Goal: Transaction & Acquisition: Obtain resource

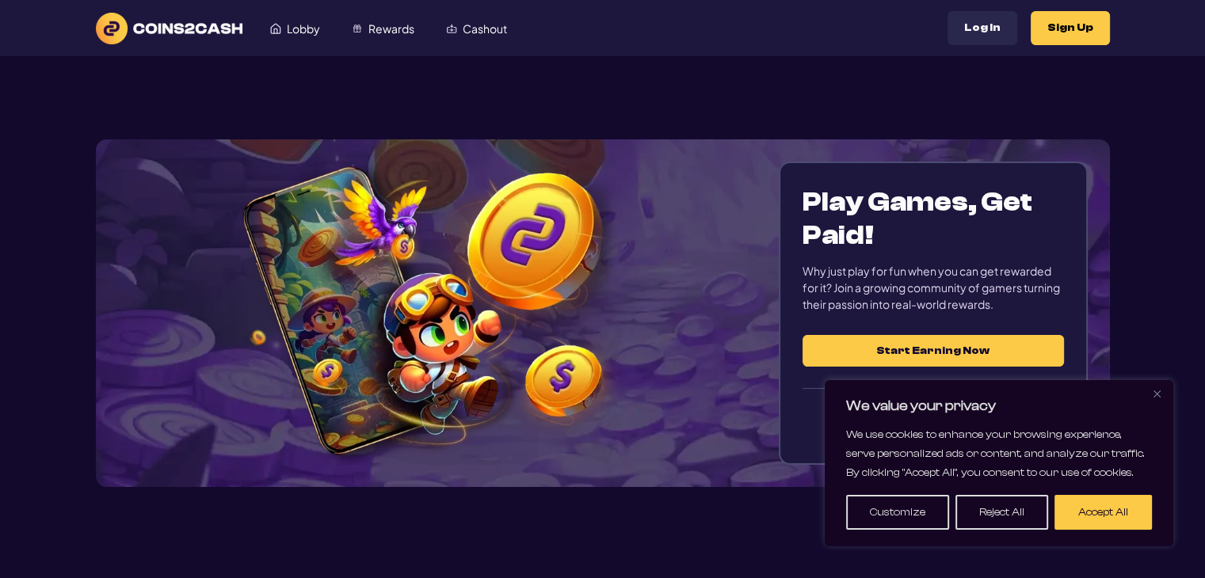
click at [1158, 393] on img "Close" at bounding box center [1156, 393] width 7 height 7
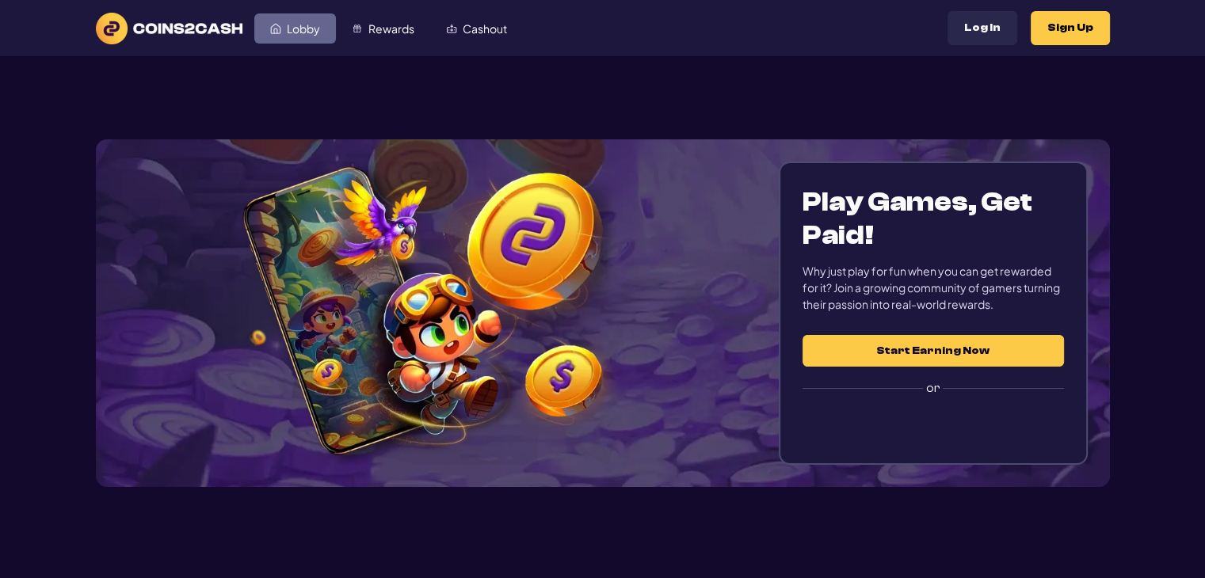
click at [311, 37] on link "Lobby" at bounding box center [295, 28] width 82 height 30
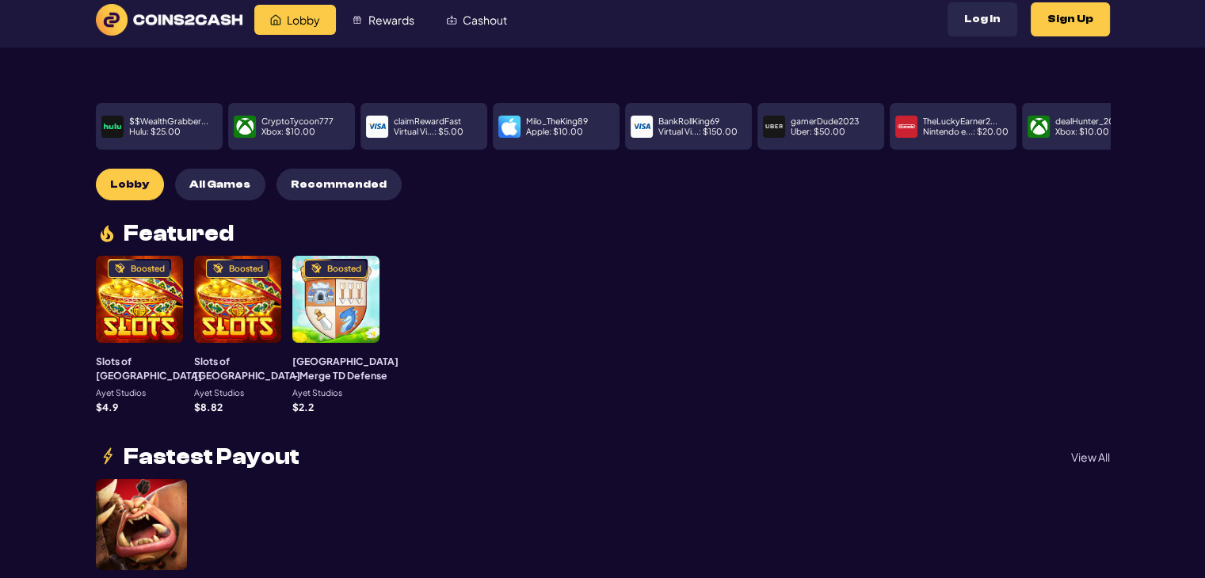
scroll to position [6, 0]
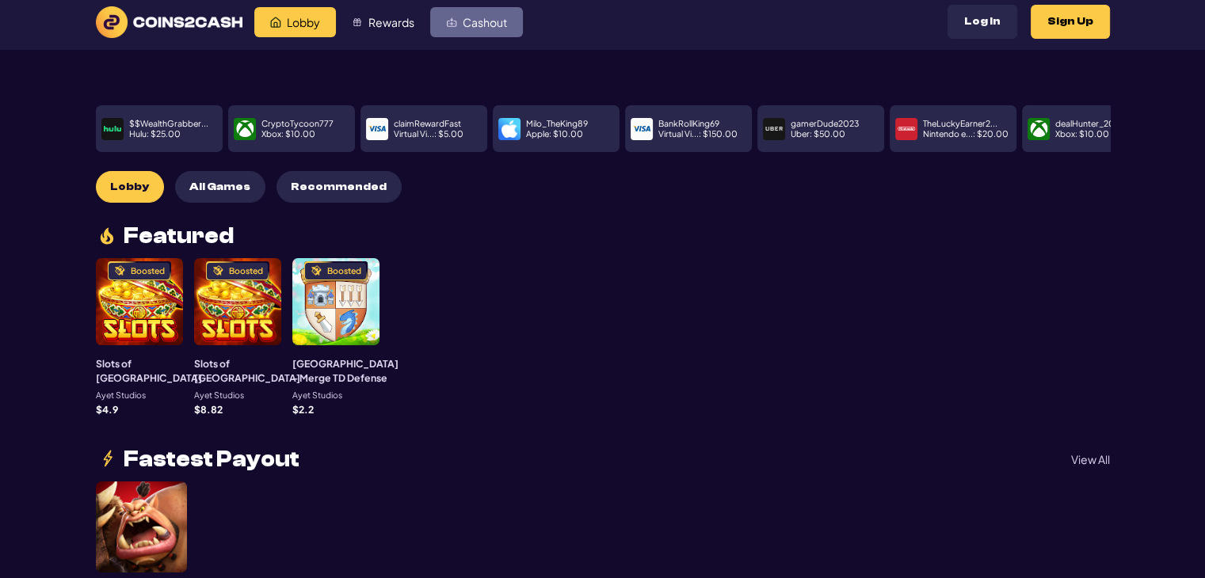
click at [466, 28] on link "Cashout" at bounding box center [476, 22] width 93 height 30
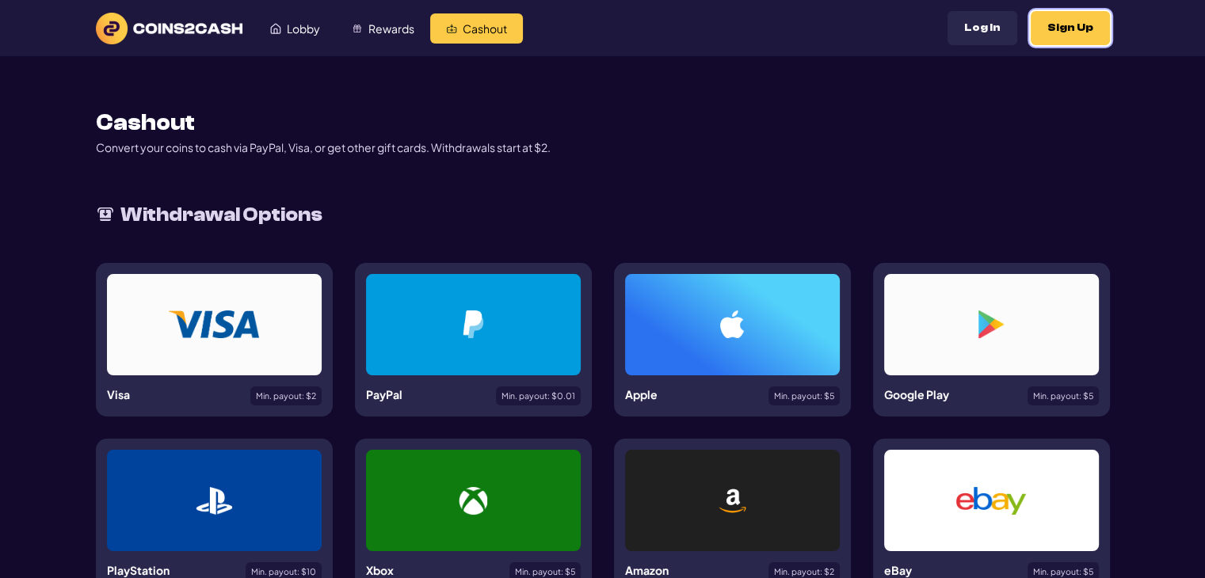
click at [1098, 25] on button "Sign Up" at bounding box center [1069, 28] width 79 height 34
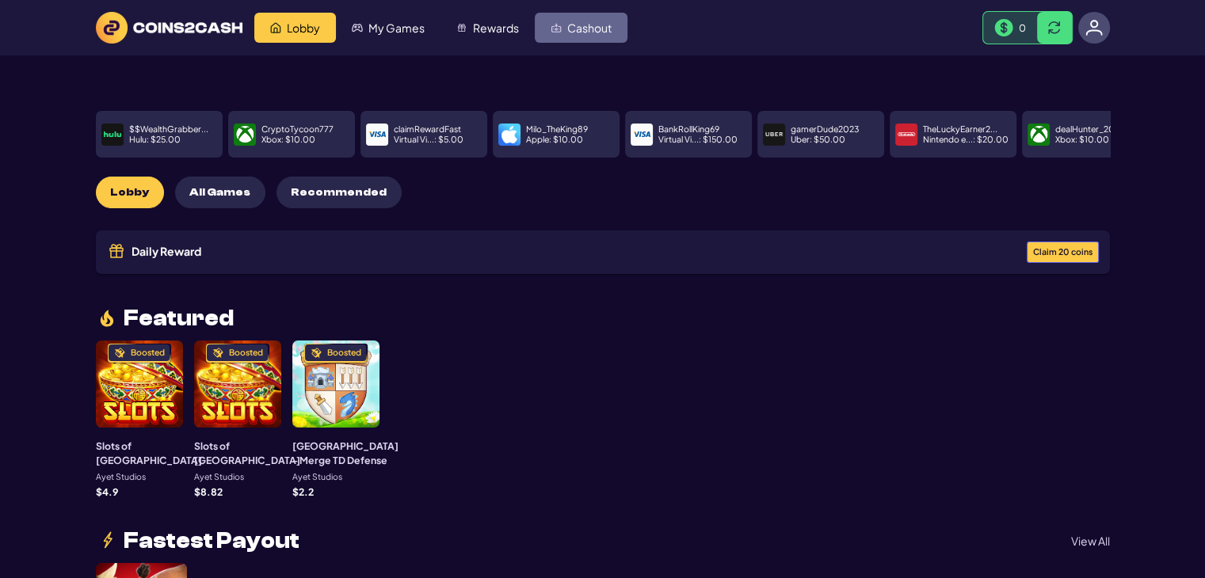
click at [586, 32] on span "Cashout" at bounding box center [589, 27] width 44 height 11
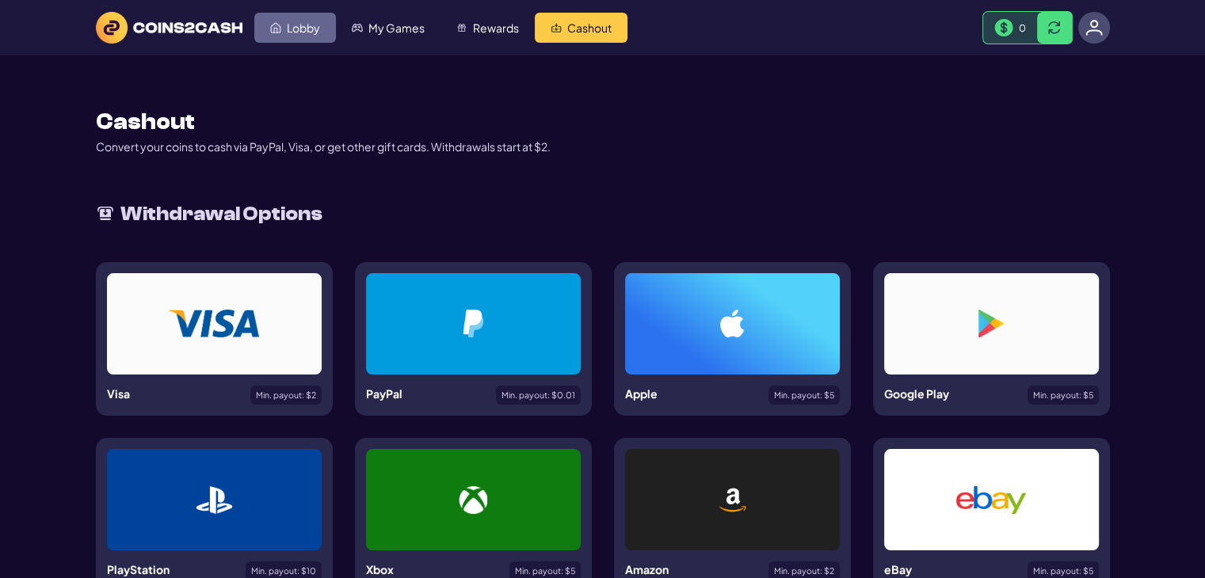
click at [303, 40] on link "Lobby" at bounding box center [295, 28] width 82 height 30
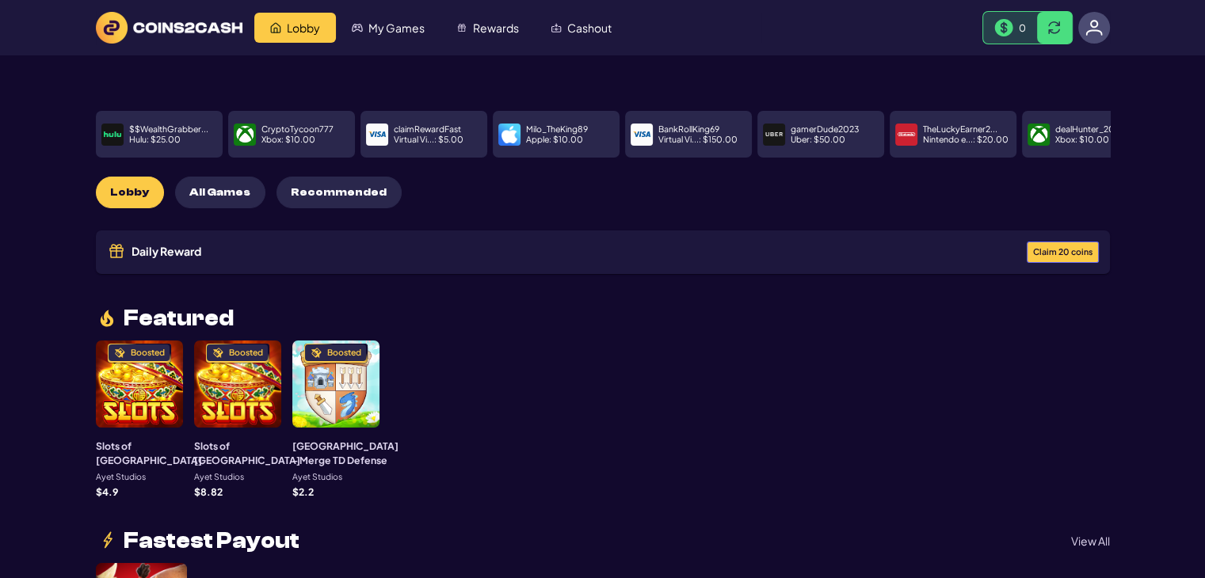
click at [140, 369] on div "Boosted" at bounding box center [139, 384] width 87 height 87
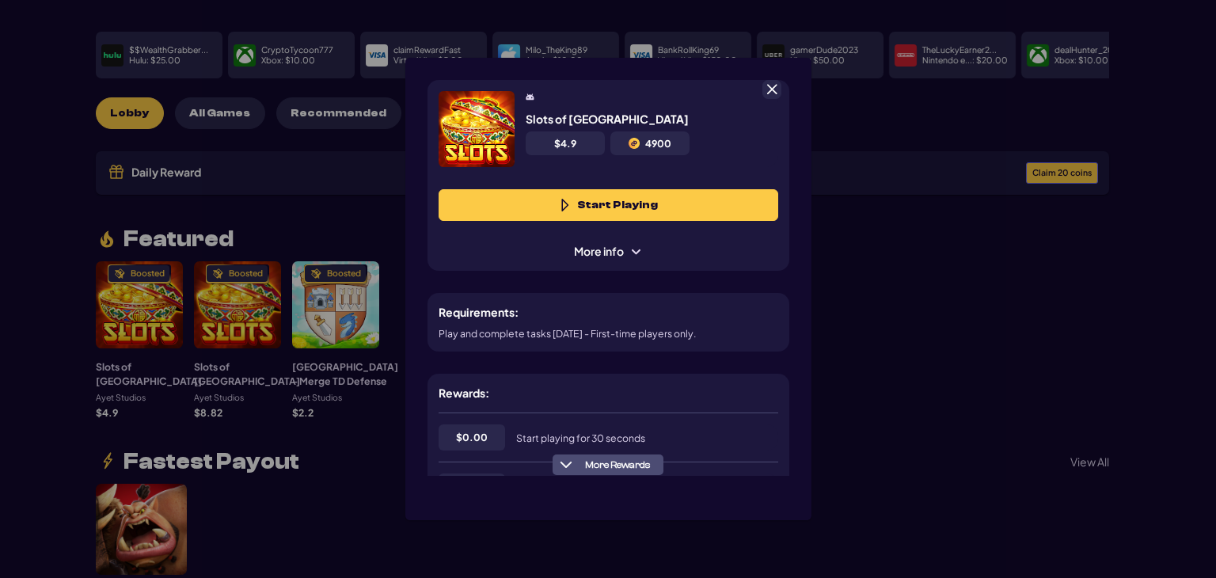
click at [621, 201] on button "Start Playing" at bounding box center [609, 205] width 340 height 32
click at [861, 200] on div "Slots of Vegas $ 4.9 4900 Start Playing More info Requirements: Play and comple…" at bounding box center [608, 289] width 1216 height 578
click at [773, 92] on span at bounding box center [772, 89] width 14 height 14
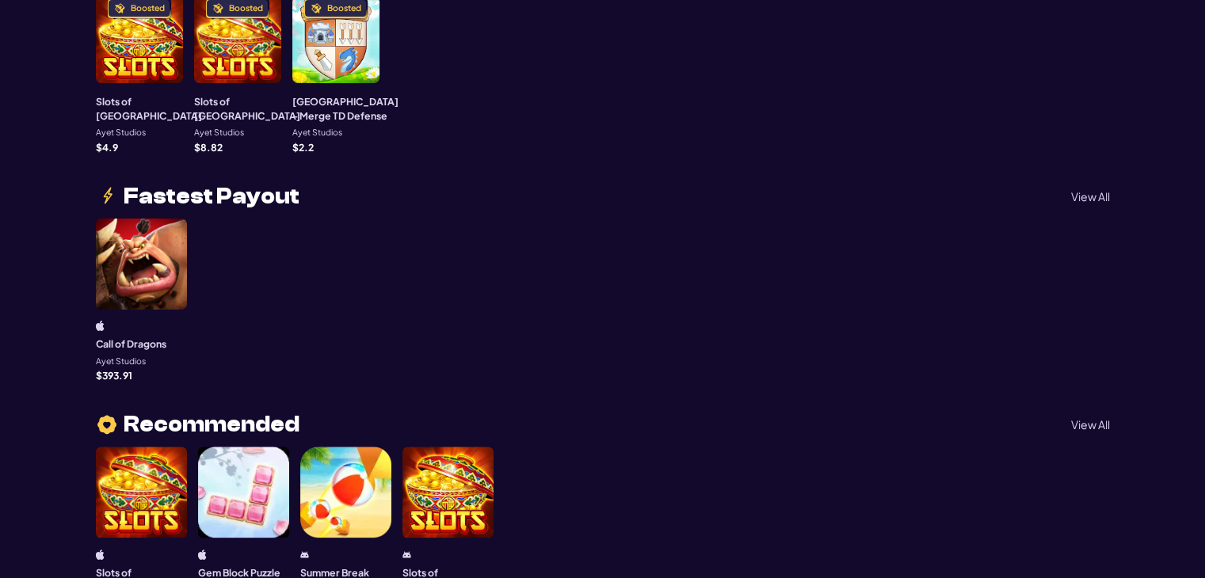
scroll to position [111, 0]
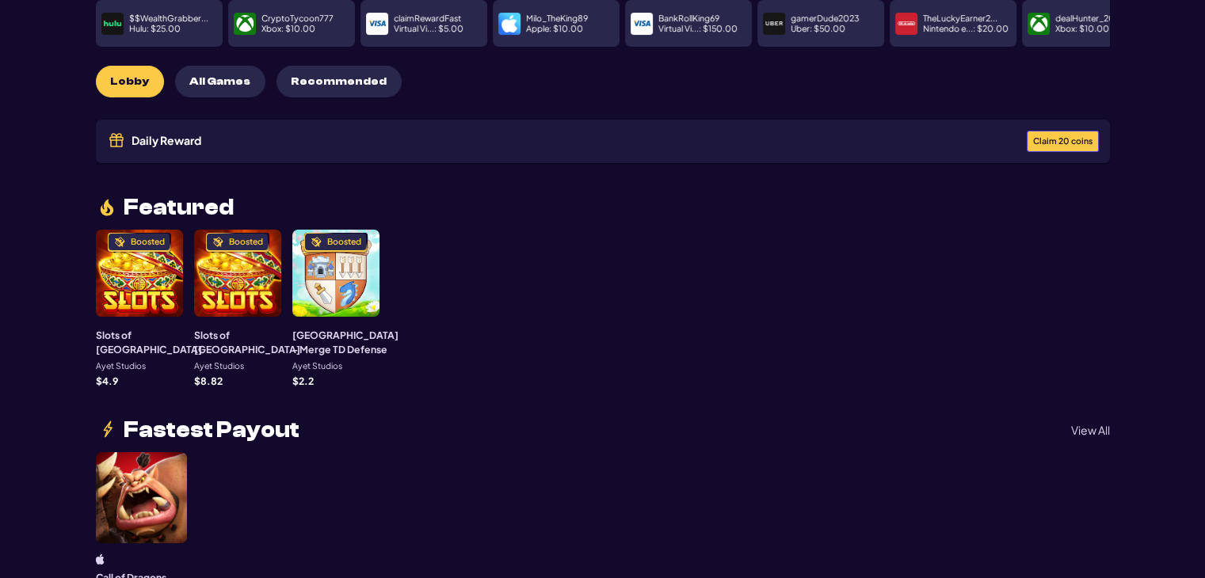
click at [1067, 137] on span "Claim 20 coins" at bounding box center [1062, 141] width 59 height 9
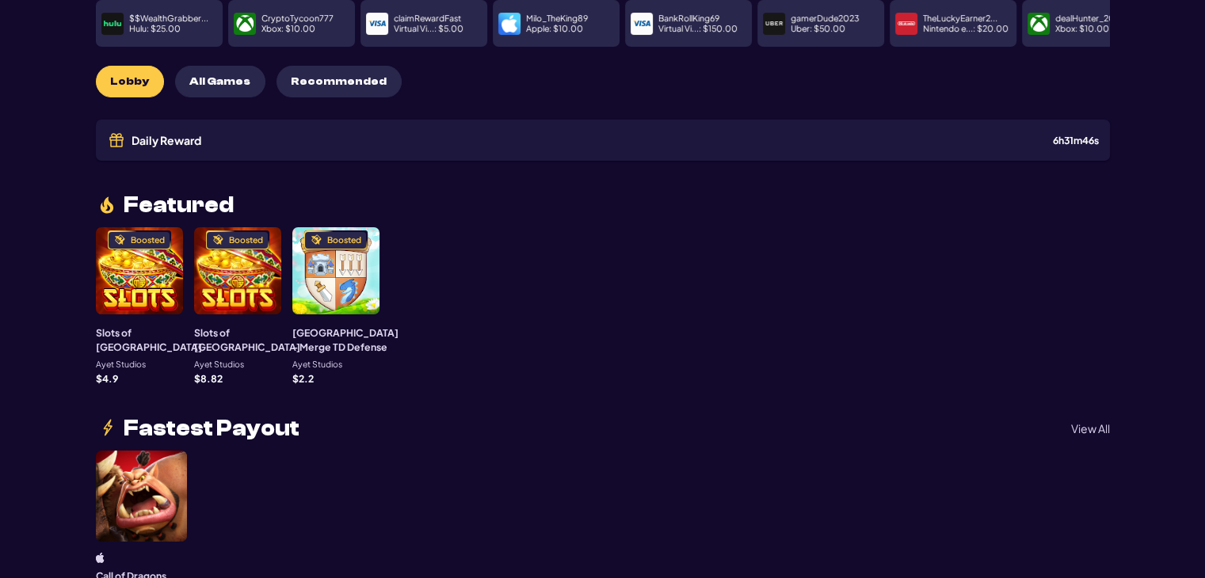
click at [815, 339] on div "Daily Reward Received! Congratulations! You’ve received a reward: 20 C2C coins.…" at bounding box center [602, 289] width 1205 height 578
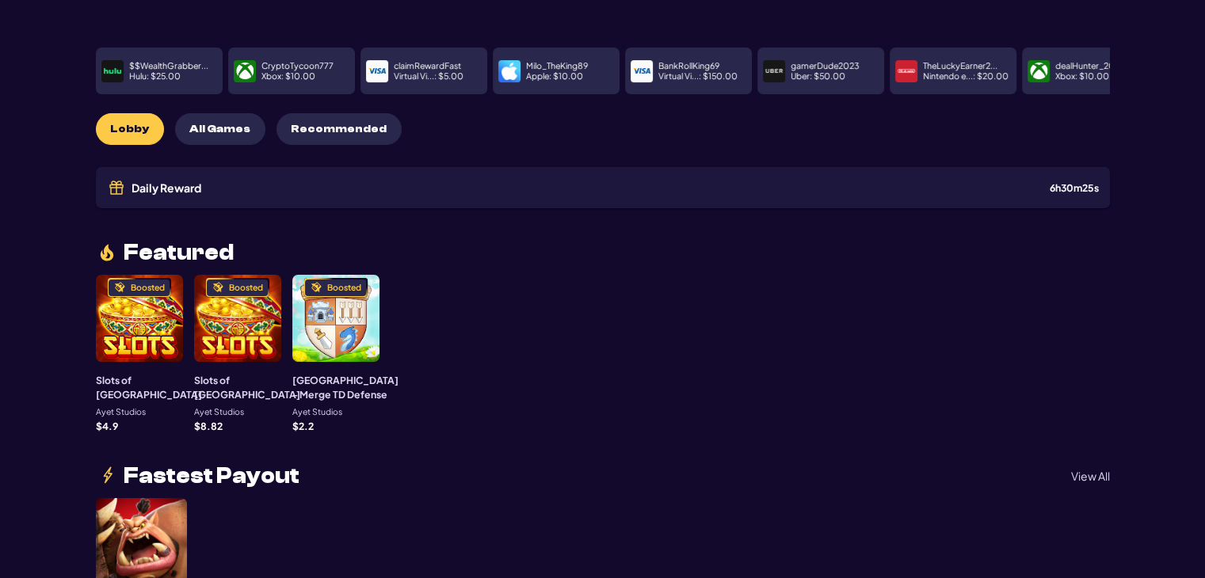
scroll to position [0, 0]
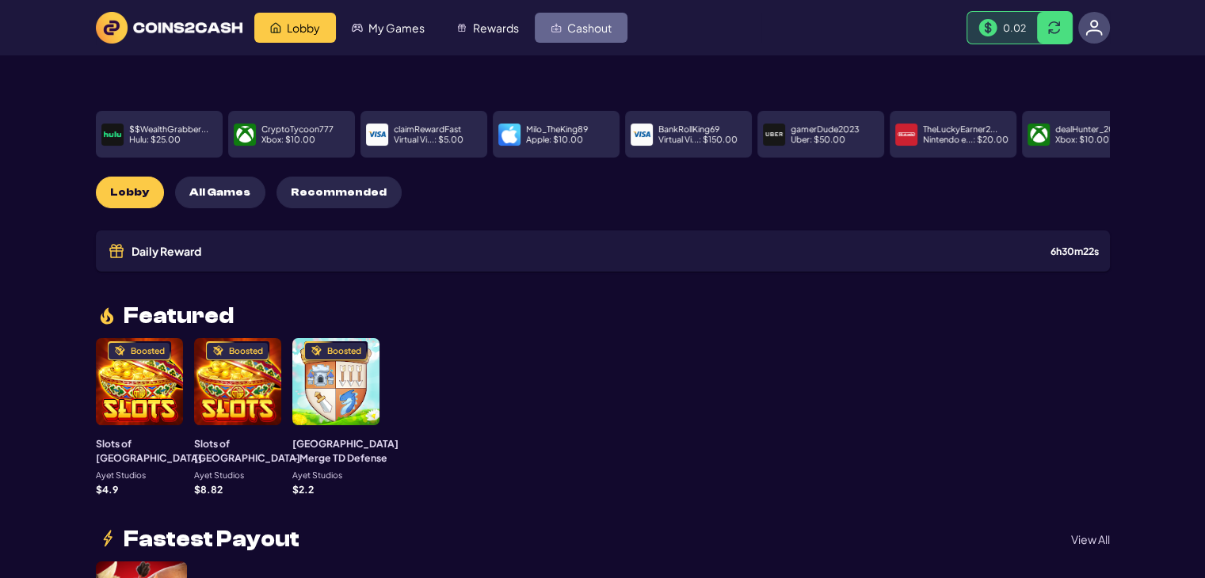
click at [598, 32] on span "Cashout" at bounding box center [589, 27] width 44 height 11
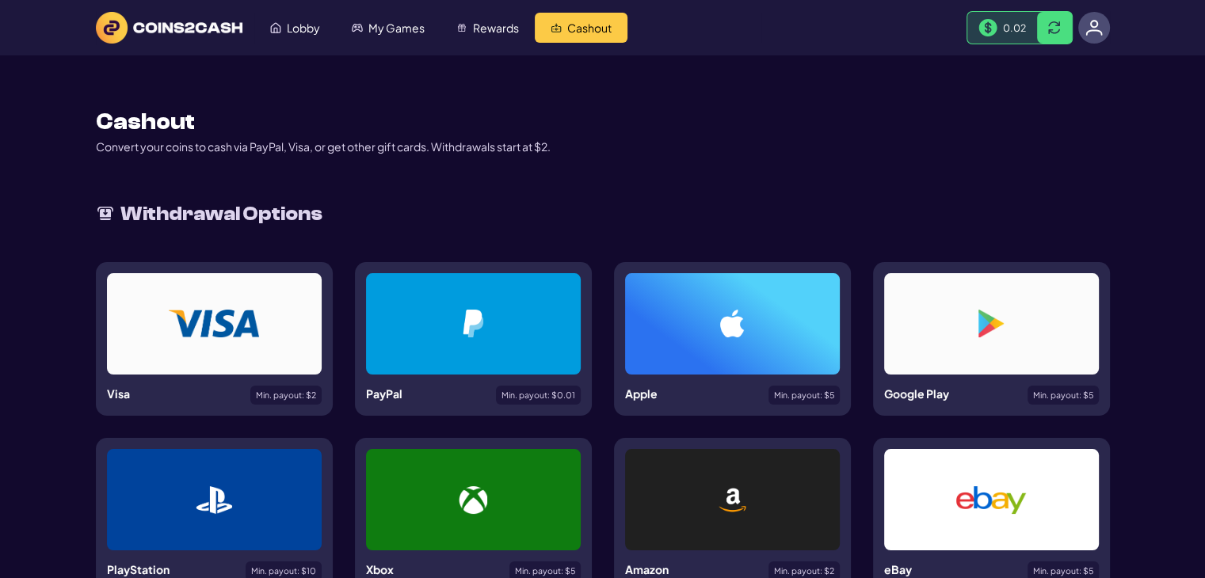
click at [524, 306] on div at bounding box center [473, 323] width 215 height 101
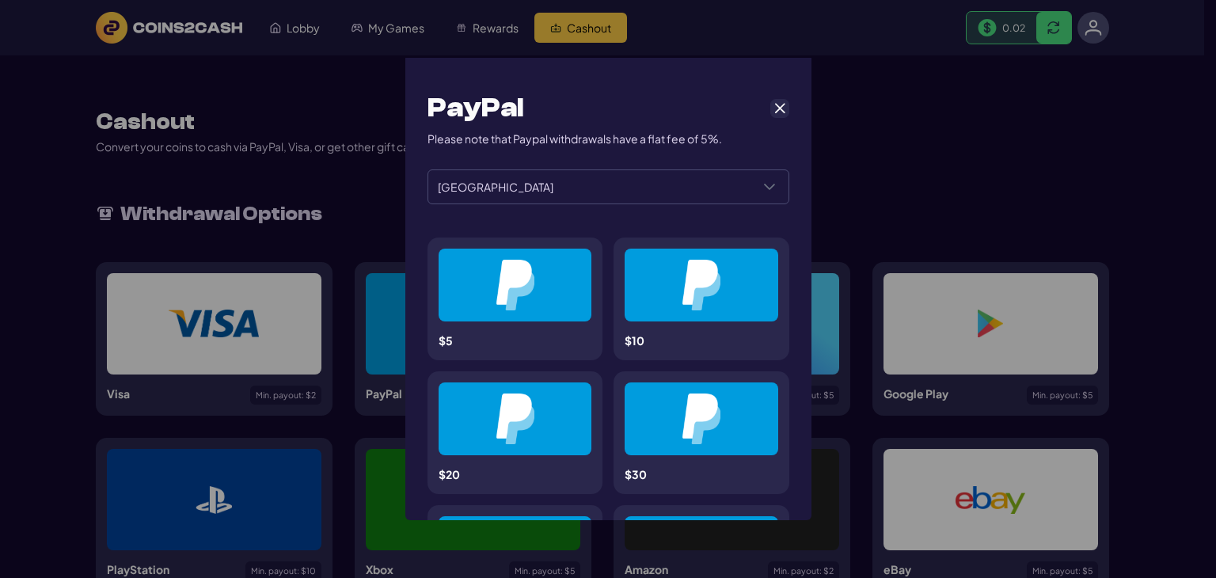
click at [773, 108] on span "Cancel" at bounding box center [780, 108] width 14 height 14
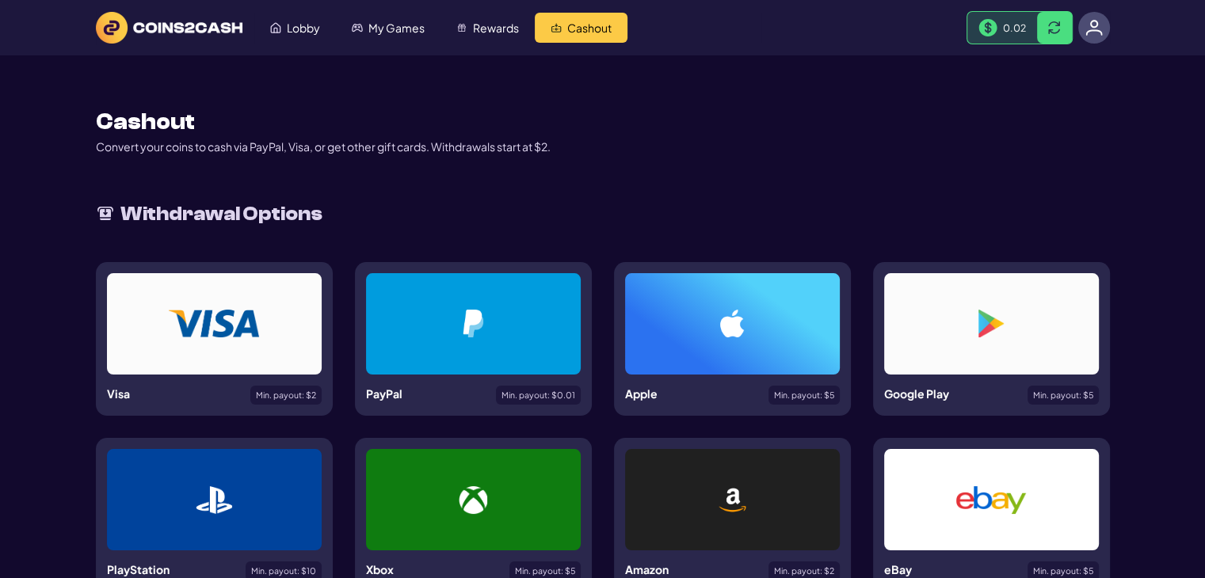
click at [554, 391] on span "Min. payout: $ 0.01" at bounding box center [538, 395] width 74 height 9
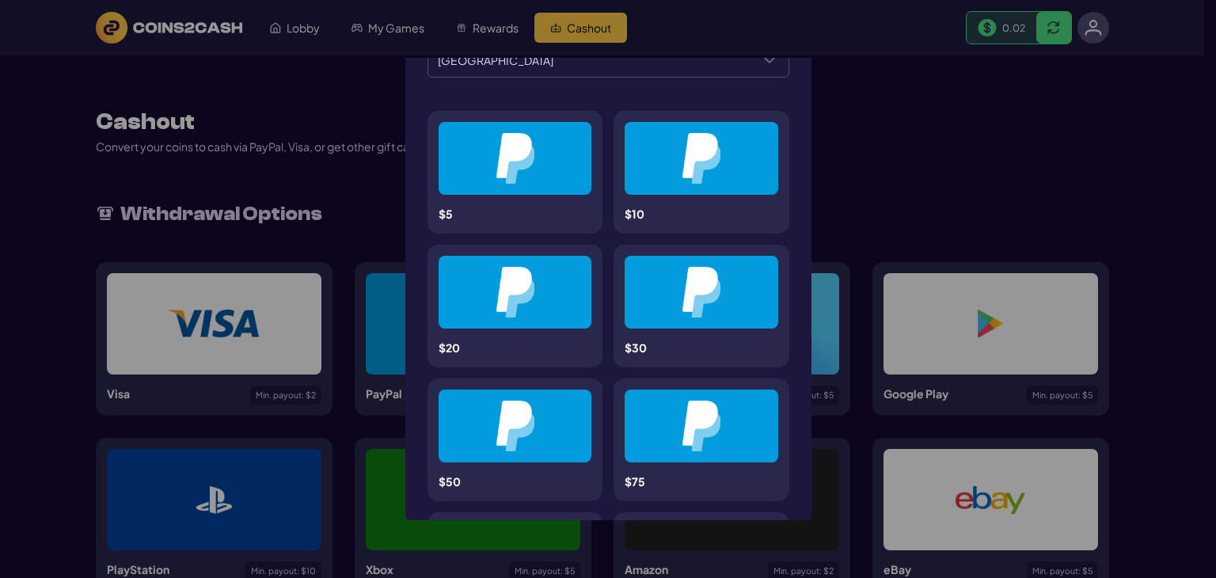
scroll to position [158, 0]
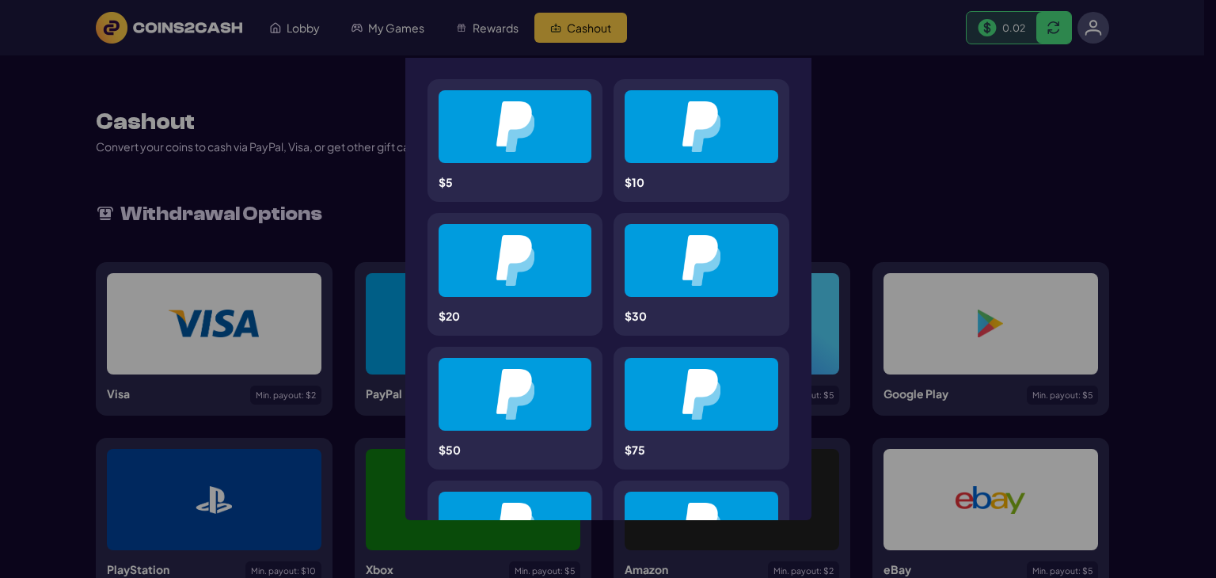
click at [561, 128] on div at bounding box center [516, 126] width 154 height 73
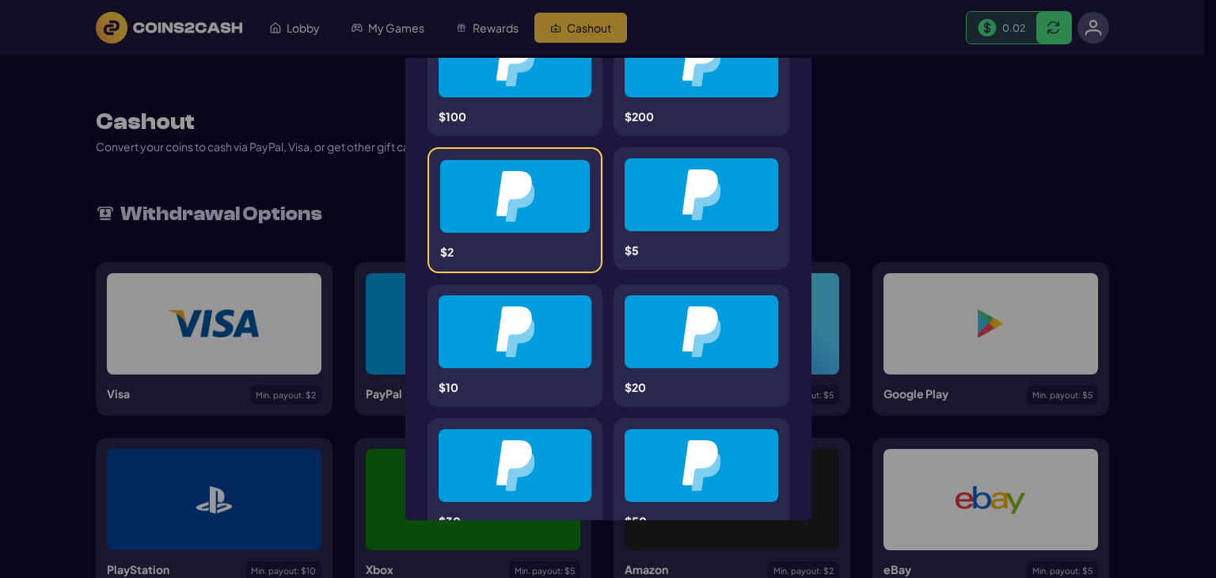
scroll to position [653, 0]
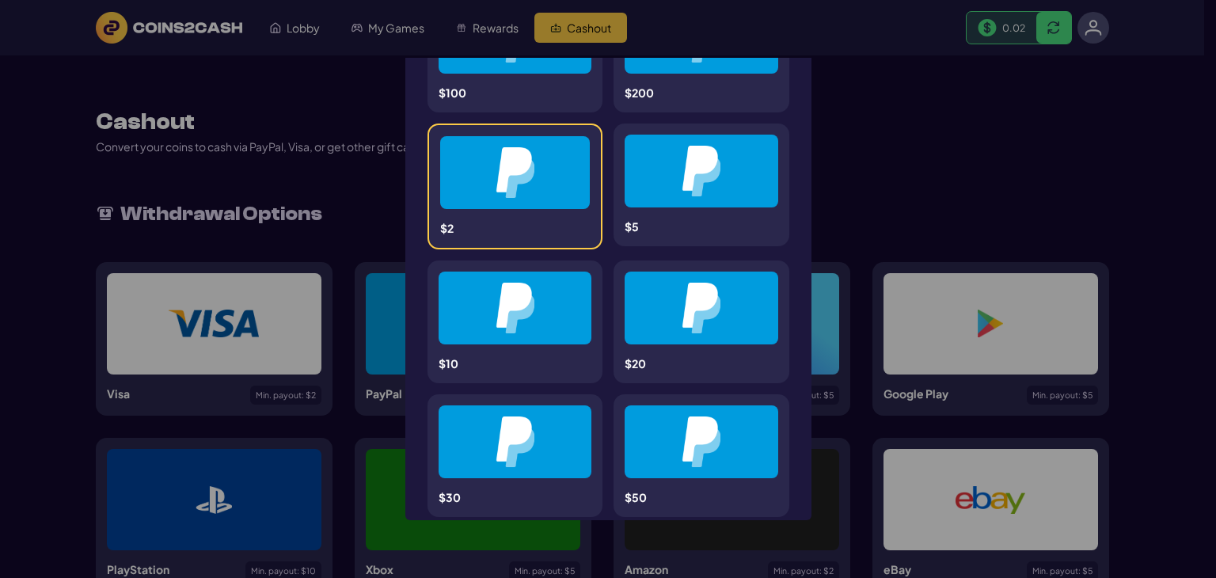
click at [851, 160] on div "**********" at bounding box center [608, 289] width 1216 height 578
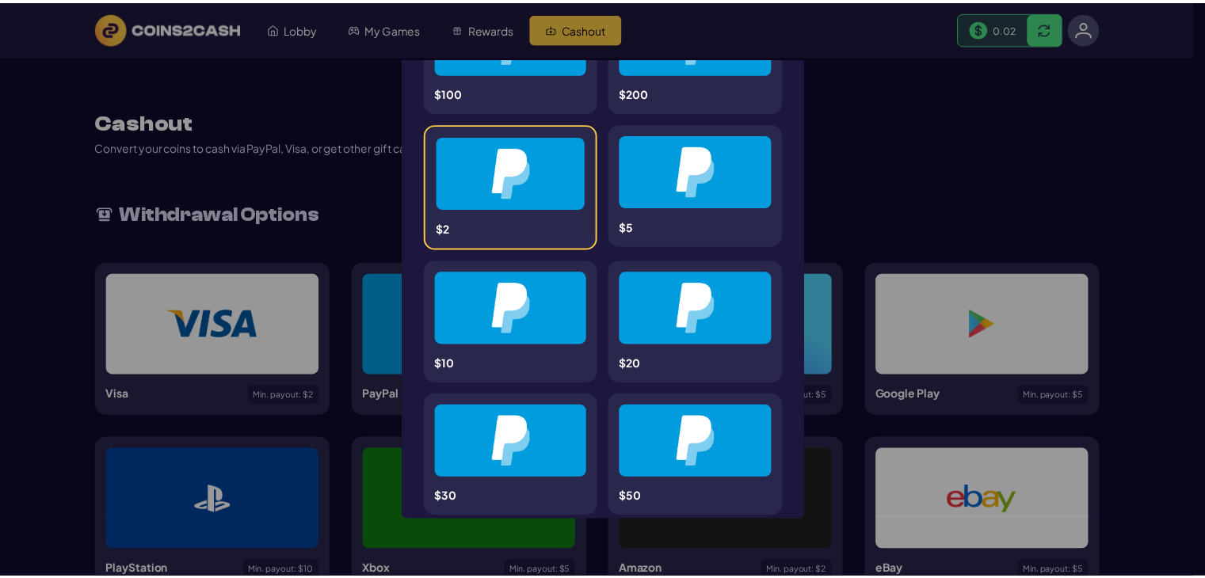
scroll to position [0, 0]
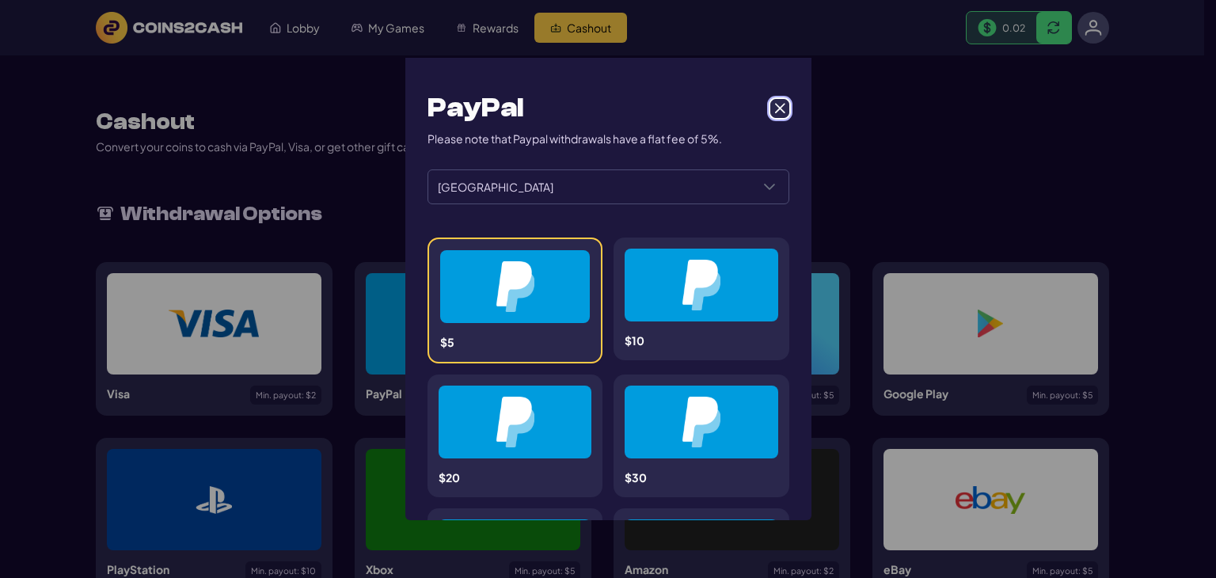
click at [776, 109] on span "Cancel" at bounding box center [780, 108] width 14 height 14
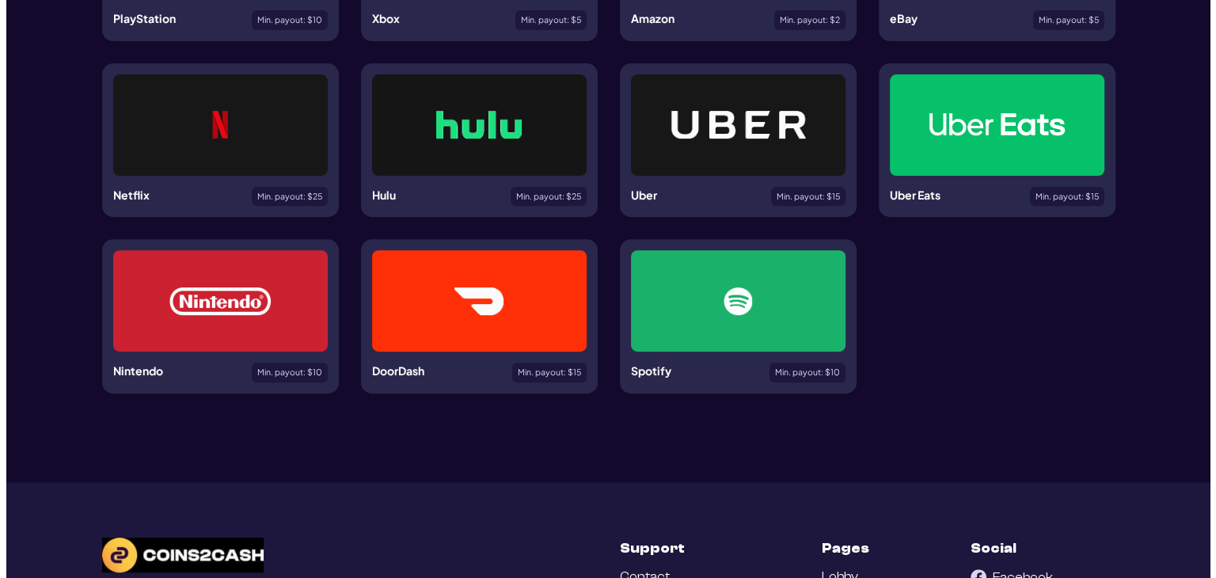
scroll to position [551, 0]
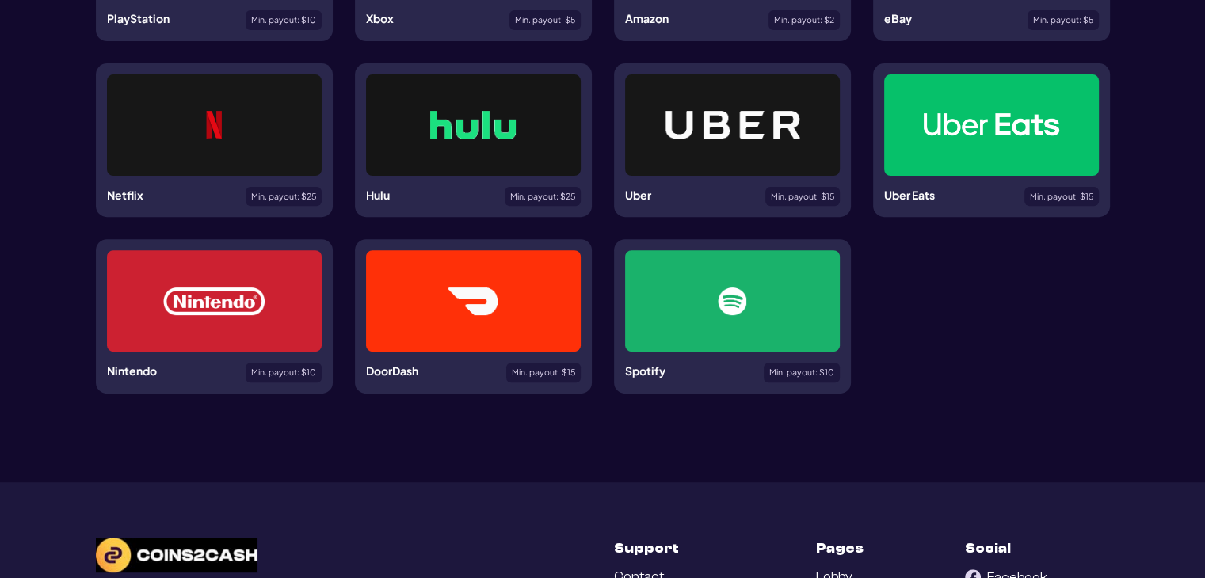
click at [301, 181] on div "Netflix Min. payout: $ 25" at bounding box center [214, 140] width 237 height 154
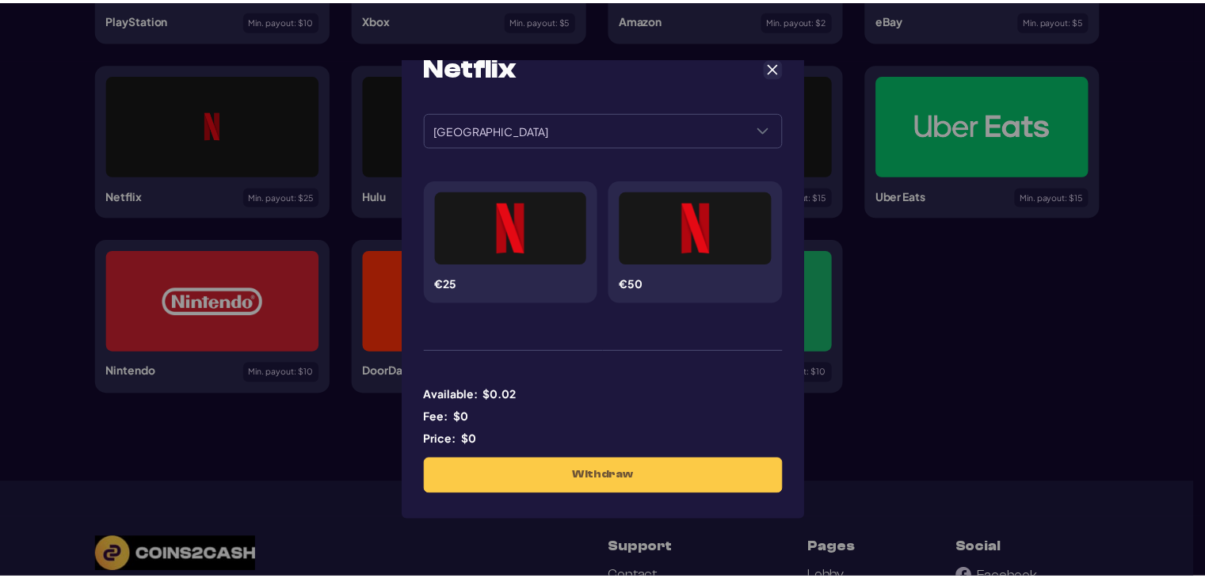
scroll to position [36, 0]
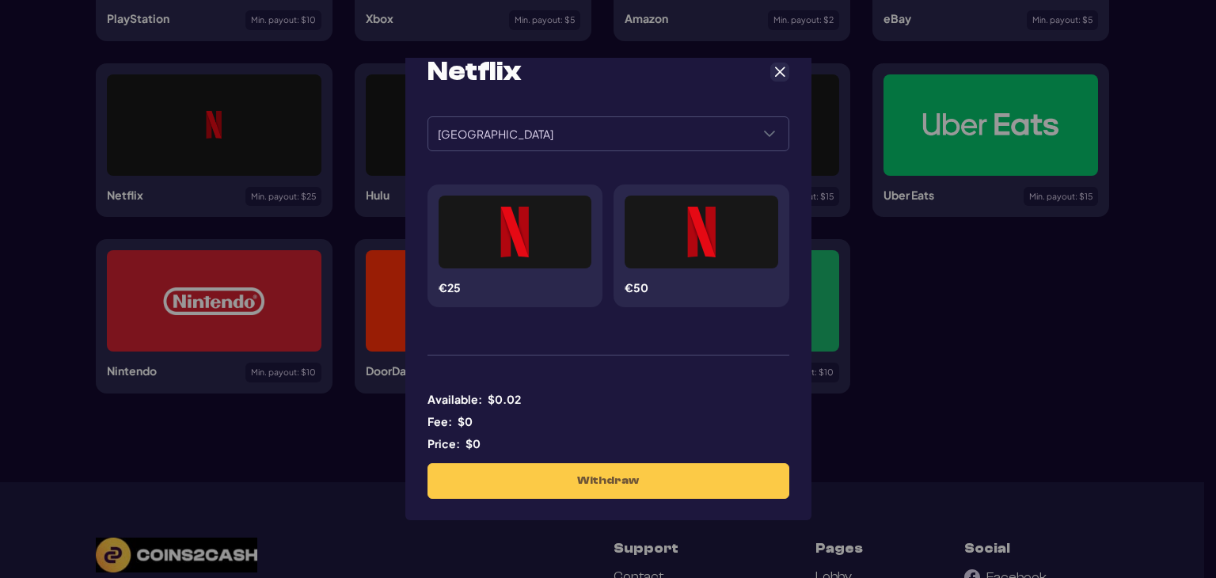
click at [602, 486] on div "Withdraw" at bounding box center [609, 481] width 362 height 36
click at [531, 303] on div "€25" at bounding box center [516, 246] width 176 height 123
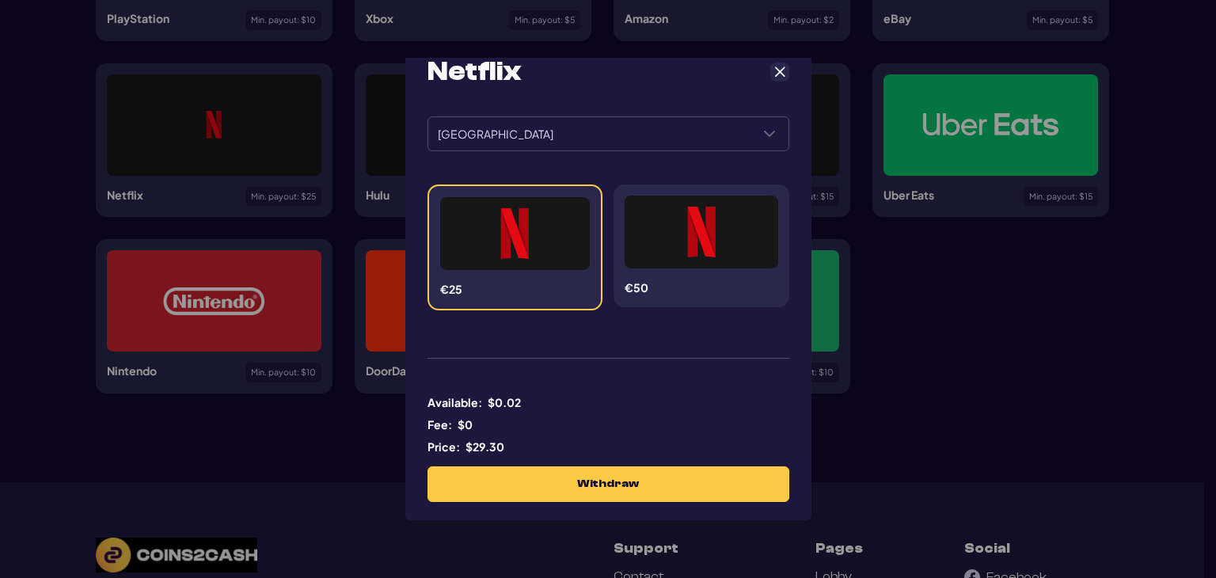
click at [877, 405] on div "Netflix ****** ****** [GEOGRAPHIC_DATA] €25 €50 Available: $ 0.02 Fee: $ 0 Pric…" at bounding box center [608, 289] width 1216 height 578
click at [777, 65] on span "Cancel" at bounding box center [780, 72] width 14 height 14
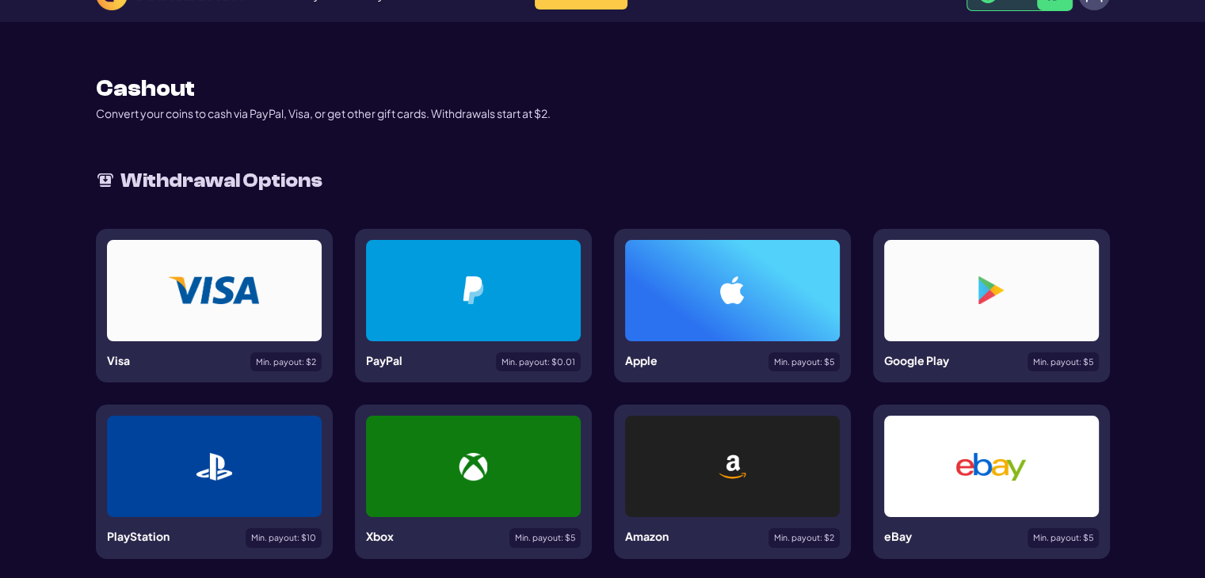
scroll to position [0, 0]
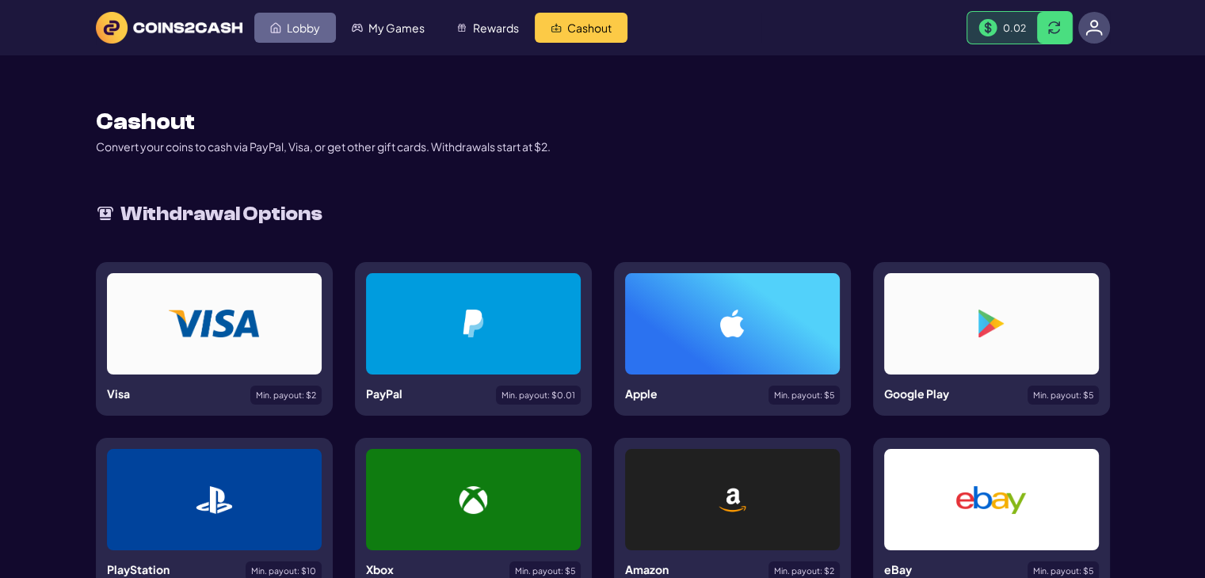
click at [304, 38] on link "Lobby" at bounding box center [295, 28] width 82 height 30
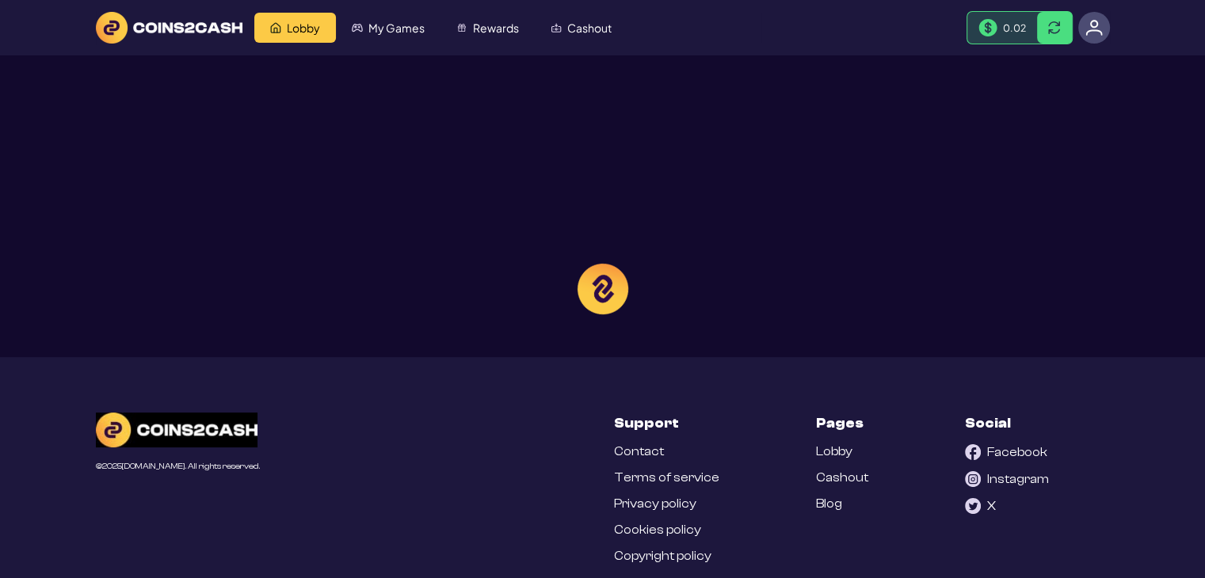
click at [496, 32] on div at bounding box center [602, 289] width 1205 height 578
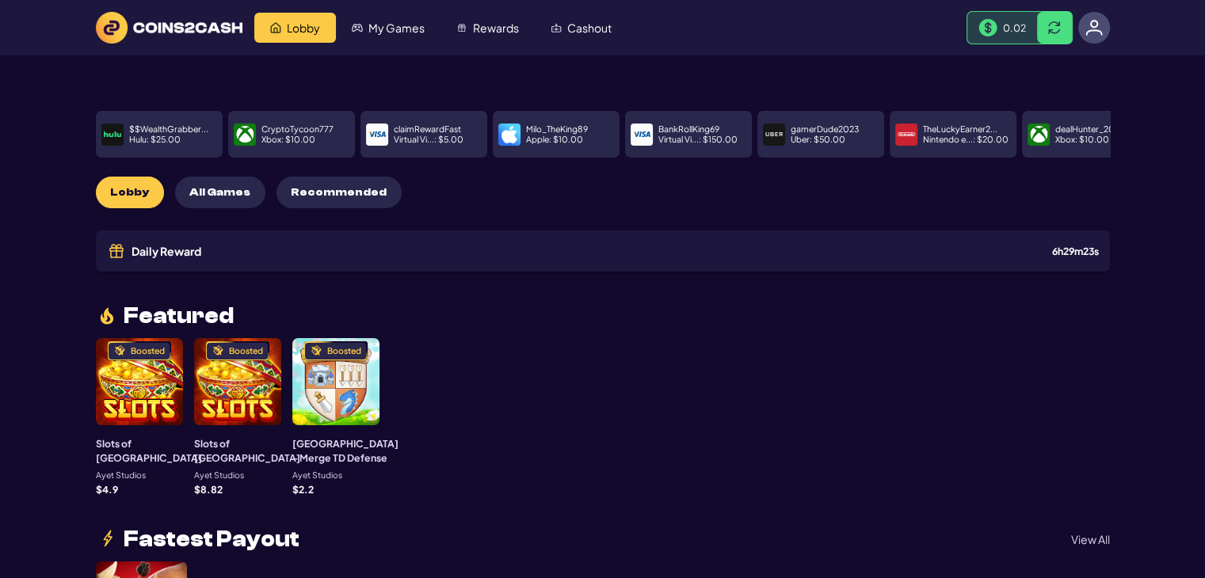
click at [428, 128] on p "claimRewardFast" at bounding box center [427, 129] width 67 height 9
click at [466, 28] on link "Rewards" at bounding box center [487, 28] width 94 height 30
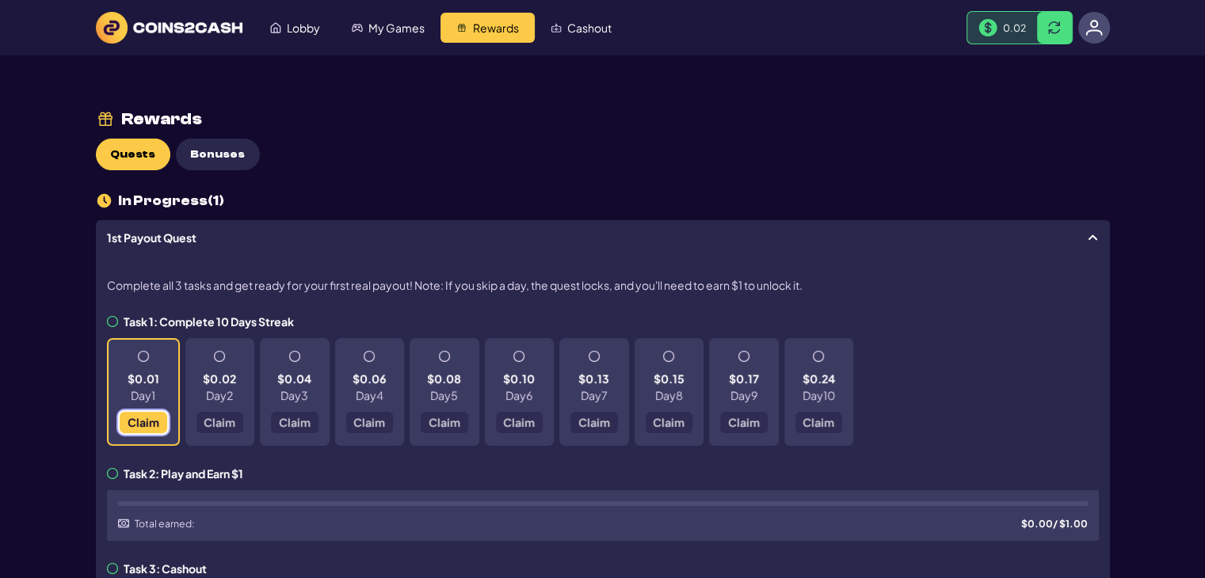
click at [136, 426] on span "Claim" at bounding box center [143, 422] width 32 height 11
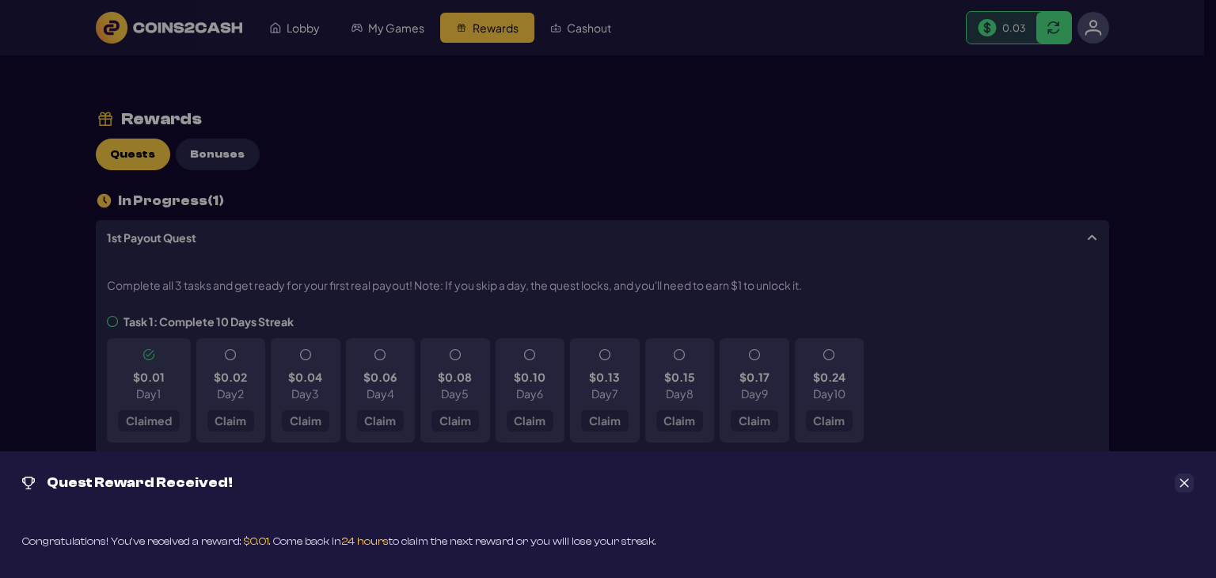
click at [1179, 474] on button "Close" at bounding box center [1184, 483] width 19 height 19
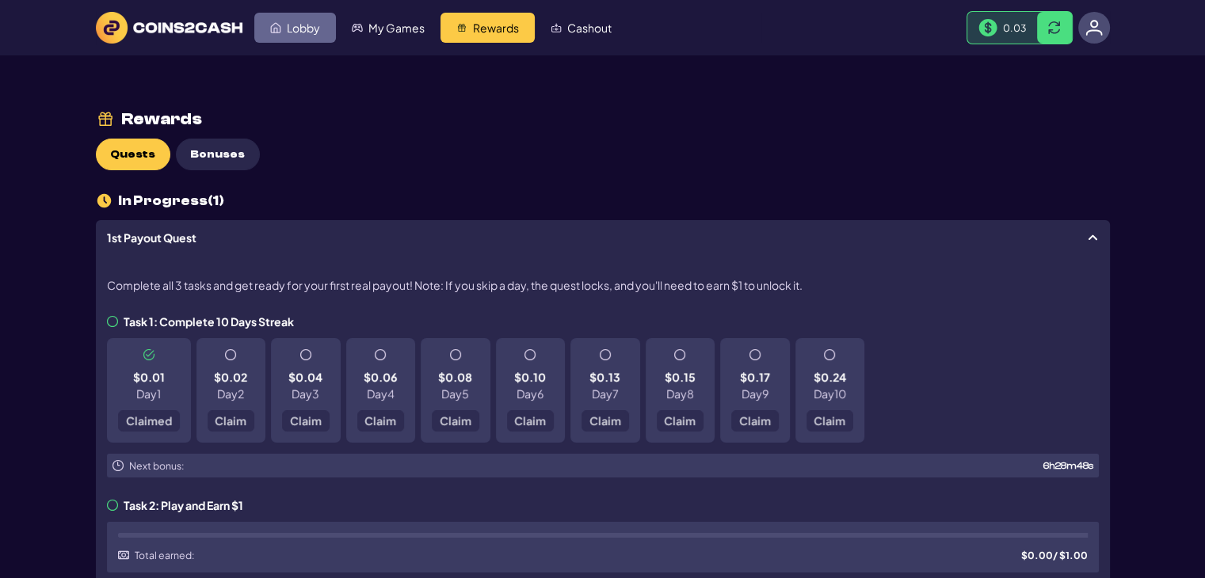
click at [285, 21] on link "Lobby" at bounding box center [295, 28] width 82 height 30
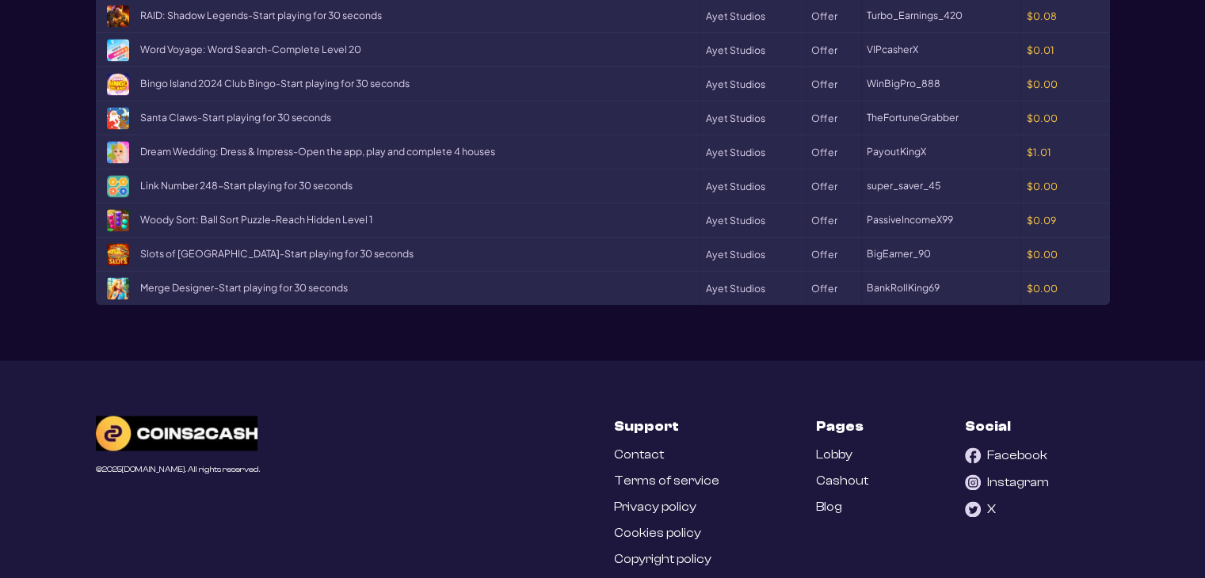
scroll to position [2423, 0]
